Goal: Participate in discussion: Engage in conversation with other users on a specific topic

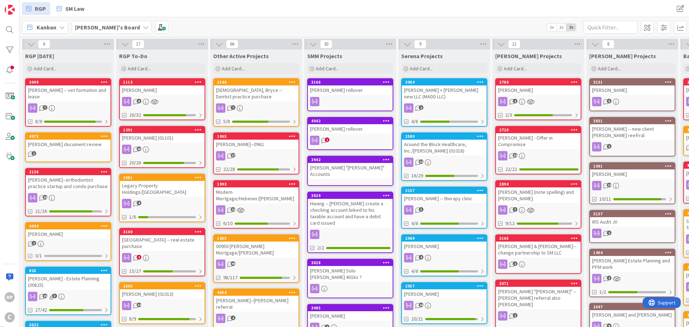
click at [242, 84] on div "3146" at bounding box center [257, 82] width 81 height 5
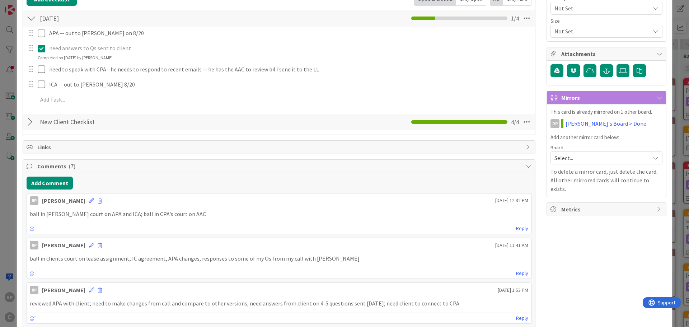
scroll to position [144, 0]
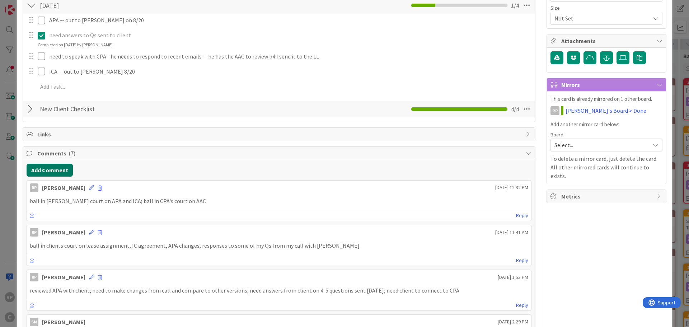
click at [58, 171] on button "Add Comment" at bounding box center [50, 170] width 46 height 13
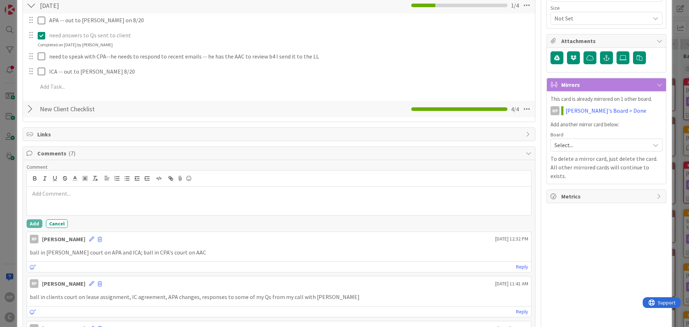
click at [55, 203] on div at bounding box center [279, 201] width 504 height 29
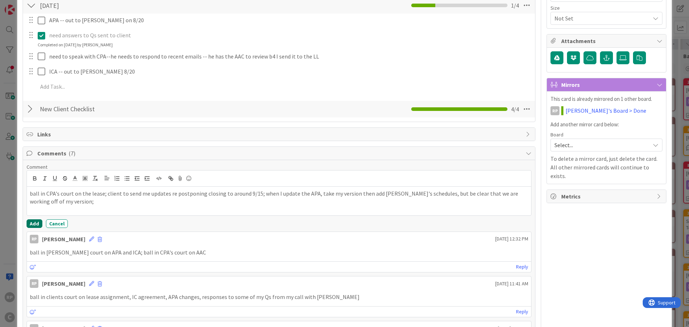
click at [28, 224] on button "Add" at bounding box center [35, 223] width 16 height 9
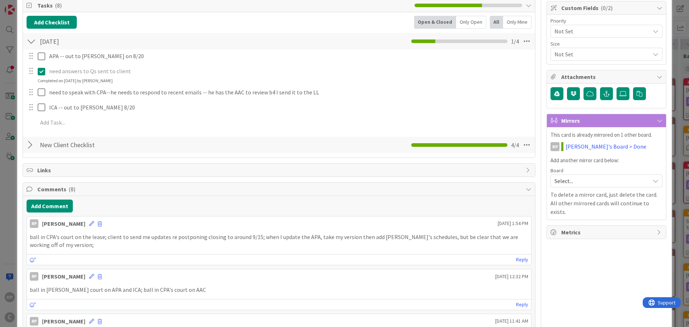
scroll to position [0, 0]
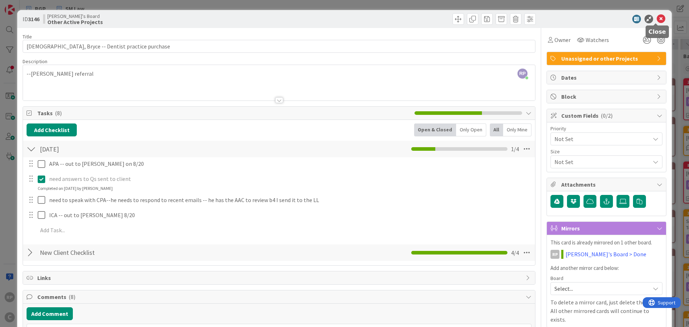
click at [657, 17] on icon at bounding box center [661, 19] width 9 height 9
